Goal: Transaction & Acquisition: Purchase product/service

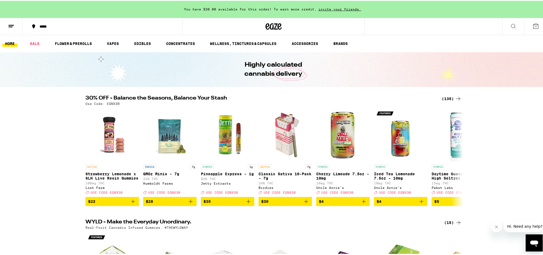
click at [447, 96] on div "(135)" at bounding box center [452, 98] width 20 height 6
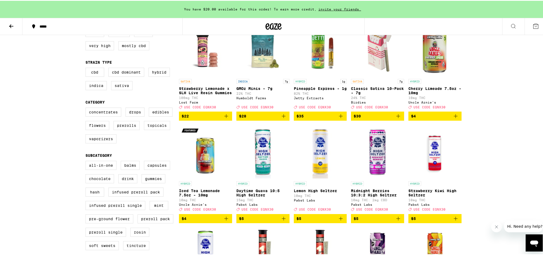
scroll to position [71, 0]
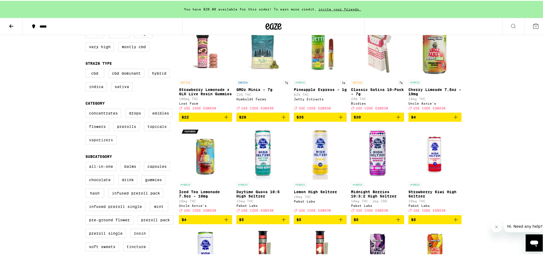
click at [102, 142] on label "Vaporizers" at bounding box center [100, 138] width 31 height 9
click at [87, 109] on input "Vaporizers" at bounding box center [87, 108] width 0 height 0
checkbox input "true"
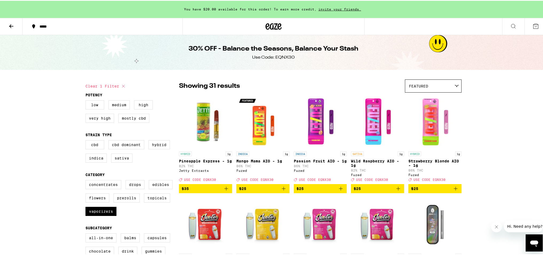
click at [13, 26] on icon at bounding box center [11, 25] width 6 height 6
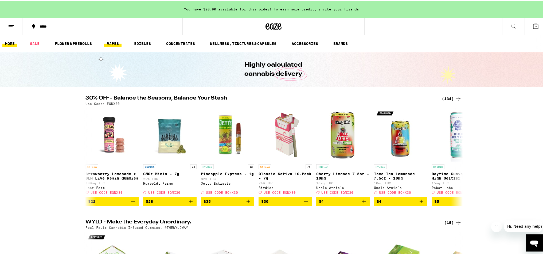
click at [115, 42] on link "VAPES" at bounding box center [112, 43] width 17 height 6
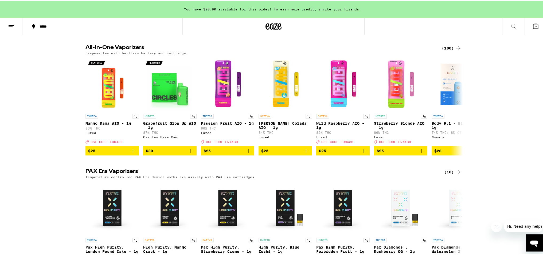
scroll to position [162, 0]
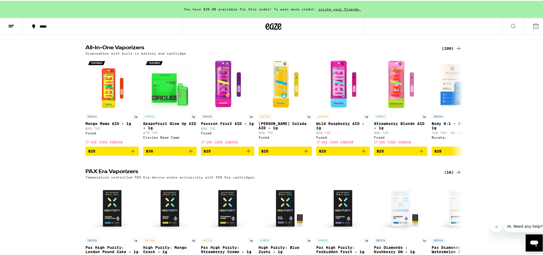
click at [444, 49] on div "(100)" at bounding box center [452, 47] width 20 height 6
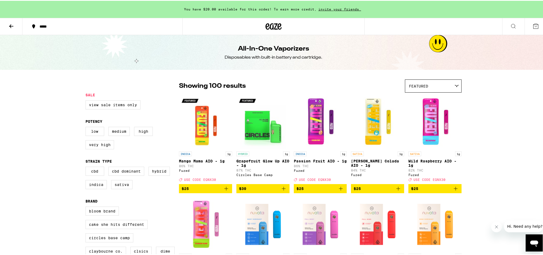
drag, startPoint x: 13, startPoint y: 23, endPoint x: 32, endPoint y: 23, distance: 18.7
click at [14, 22] on icon at bounding box center [11, 25] width 6 height 6
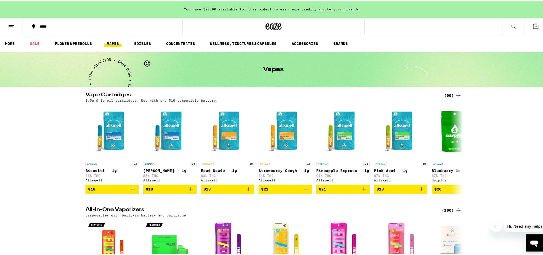
click at [450, 212] on div "(100)" at bounding box center [452, 209] width 20 height 6
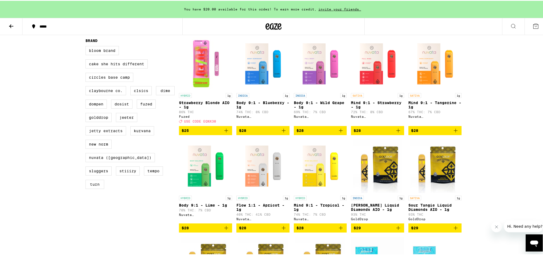
scroll to position [162, 0]
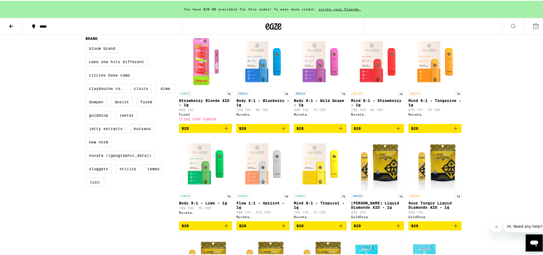
click at [11, 26] on icon at bounding box center [11, 26] width 4 height 4
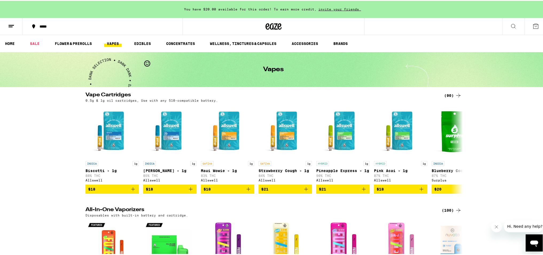
click at [113, 41] on link "VAPES" at bounding box center [112, 43] width 17 height 6
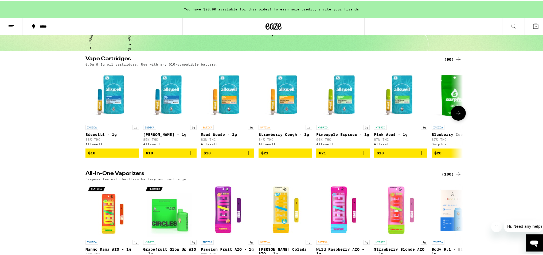
scroll to position [28, 0]
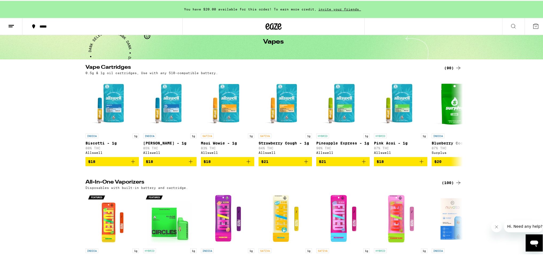
click at [452, 67] on div "(90)" at bounding box center [452, 67] width 17 height 6
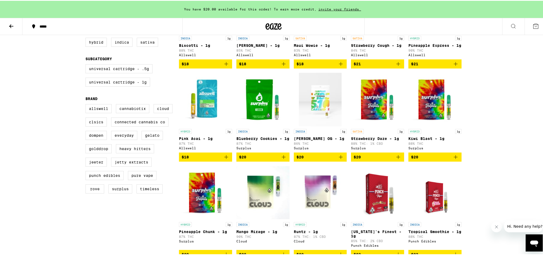
scroll to position [117, 0]
